Goal: Task Accomplishment & Management: Use online tool/utility

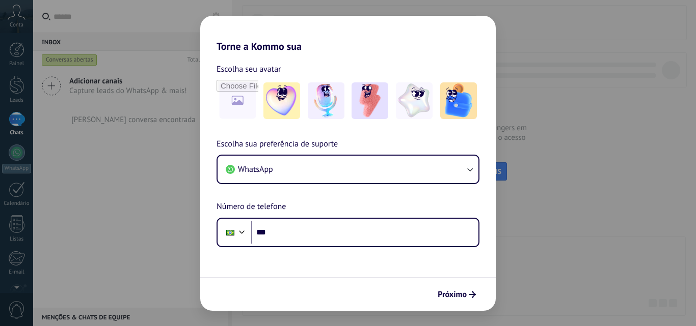
click at [296, 232] on input "***" at bounding box center [364, 232] width 227 height 23
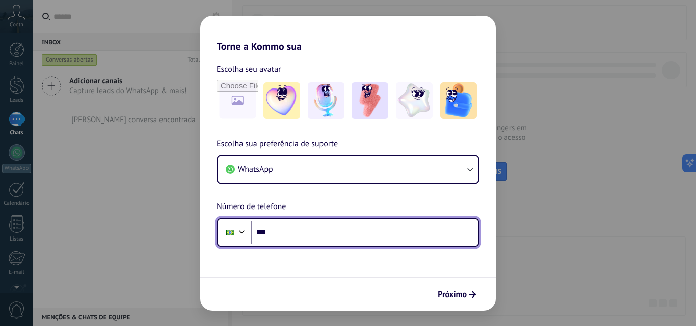
click at [287, 242] on input "***" at bounding box center [364, 232] width 227 height 23
type input "**********"
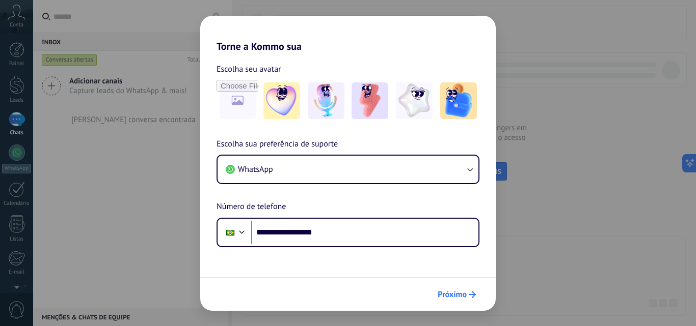
click at [450, 289] on button "Próximo" at bounding box center [456, 294] width 47 height 17
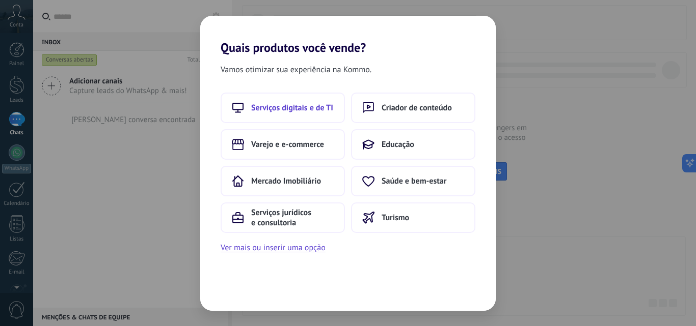
click at [333, 103] on span "Serviços digitais e de TI" at bounding box center [292, 108] width 82 height 10
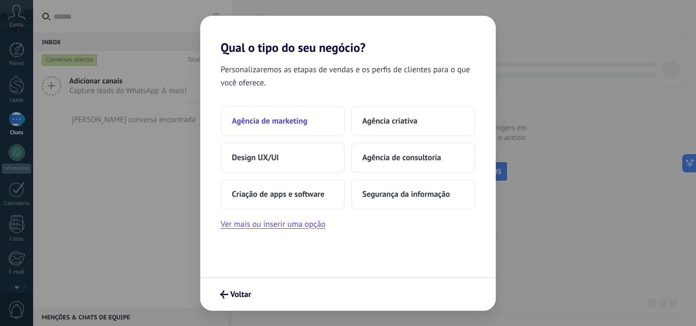
click at [319, 127] on button "Agência de marketing" at bounding box center [282, 121] width 124 height 31
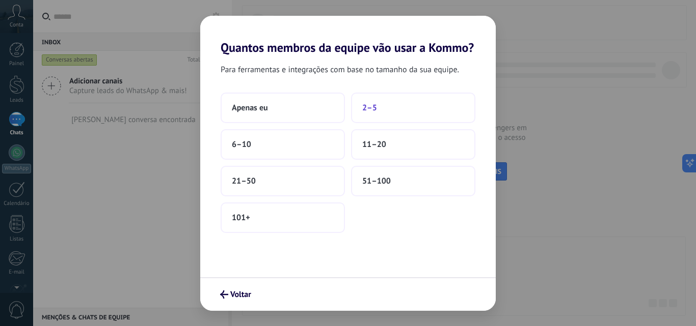
click at [355, 113] on button "2–5" at bounding box center [413, 108] width 124 height 31
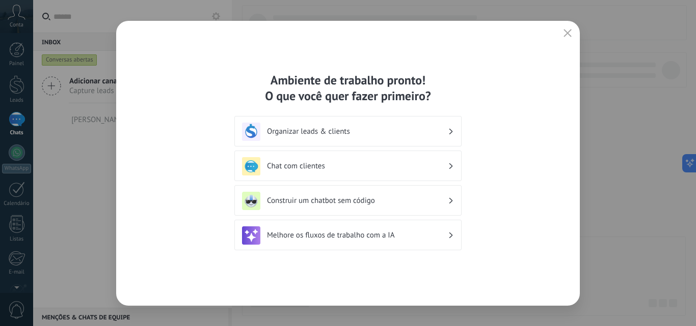
click at [336, 158] on div "Chat com clientes" at bounding box center [348, 166] width 212 height 18
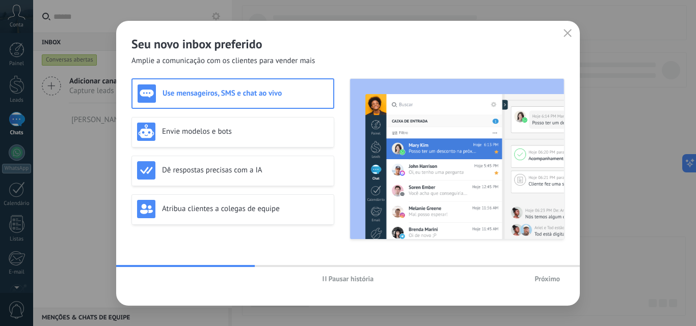
click at [540, 281] on span "Próximo" at bounding box center [546, 278] width 25 height 7
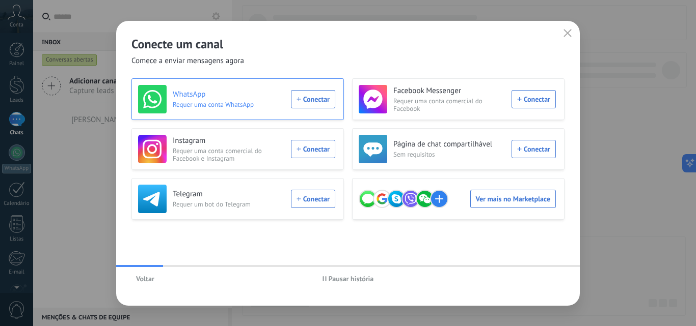
click at [298, 99] on div "WhatsApp Requer uma conta WhatsApp Conectar" at bounding box center [236, 99] width 197 height 29
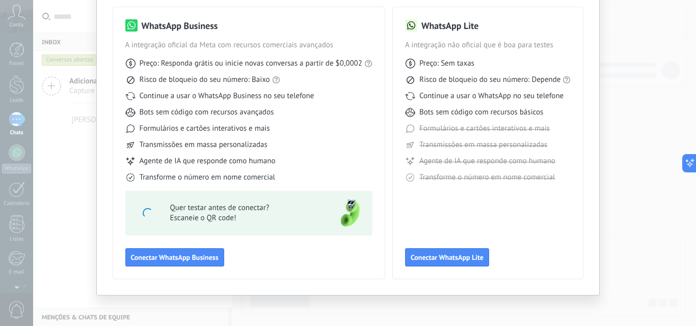
scroll to position [73, 0]
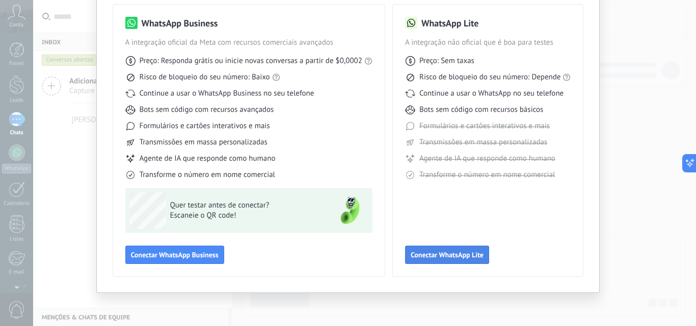
click at [483, 254] on button "Conectar WhatsApp Lite" at bounding box center [447, 255] width 84 height 18
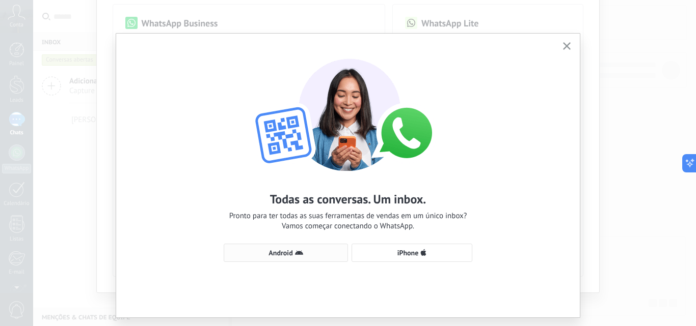
click at [264, 247] on button "Android" at bounding box center [286, 253] width 124 height 18
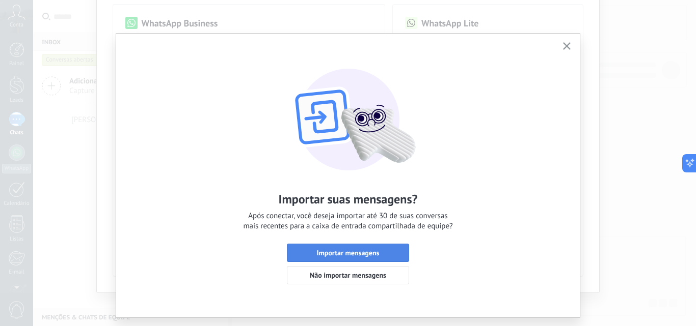
click at [346, 257] on span "Importar mensagens" at bounding box center [348, 253] width 63 height 7
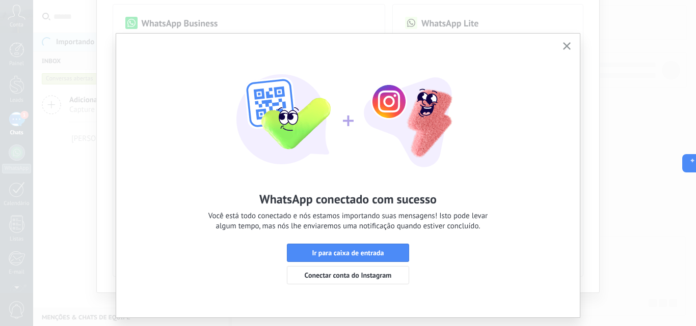
click at [346, 257] on span "Ir para caixa de entrada" at bounding box center [348, 253] width 72 height 7
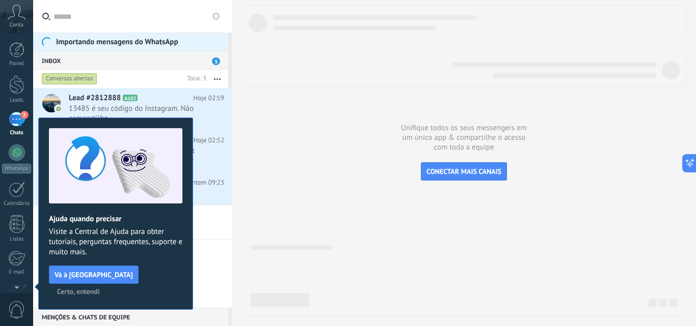
click at [100, 288] on span "Certo, entendi" at bounding box center [78, 291] width 43 height 7
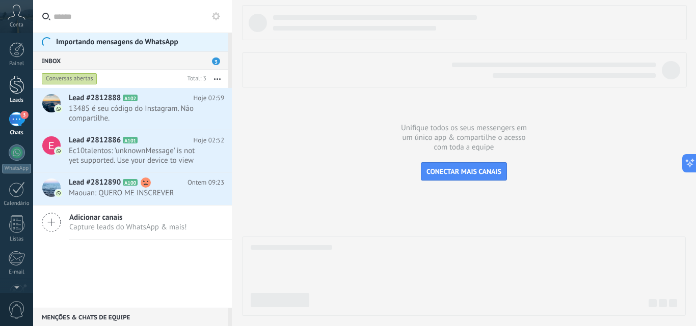
click at [18, 88] on div at bounding box center [16, 84] width 15 height 19
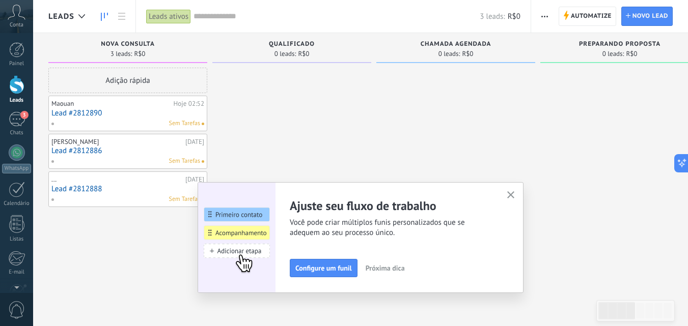
click at [514, 198] on icon "button" at bounding box center [511, 195] width 8 height 8
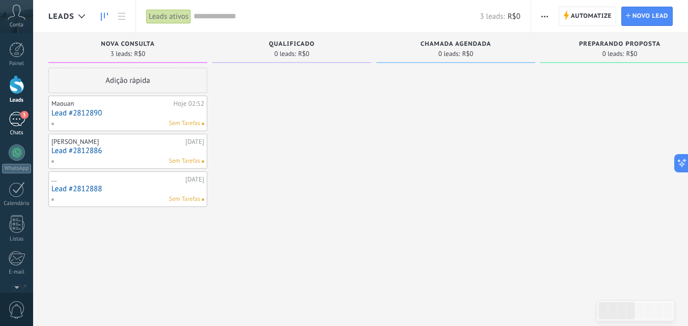
click at [16, 122] on div "3" at bounding box center [17, 119] width 16 height 15
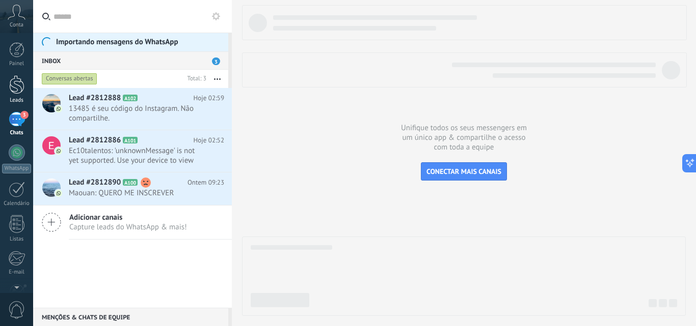
click at [18, 87] on div at bounding box center [16, 84] width 15 height 19
